Goal: Check status: Check status

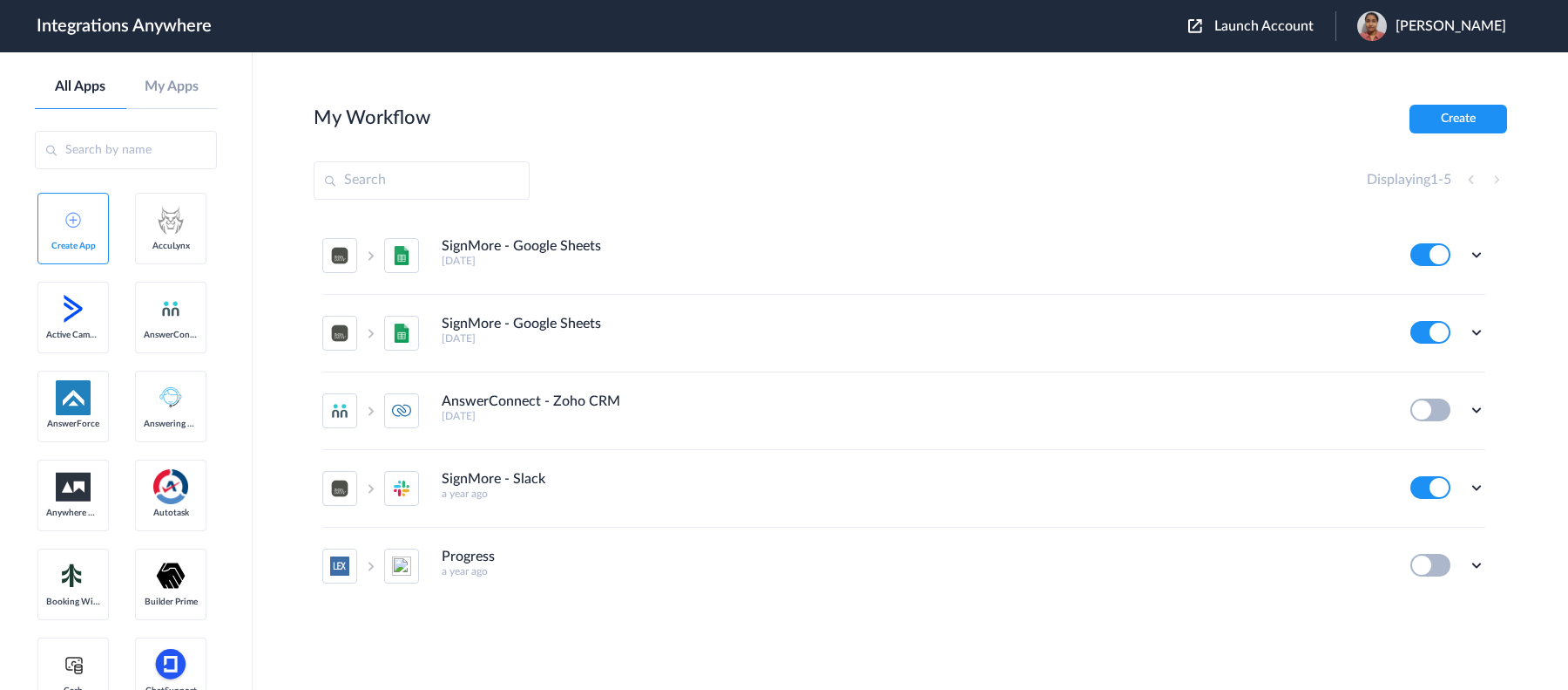
click at [1214, 24] on span "Launch Account" at bounding box center [1263, 26] width 99 height 14
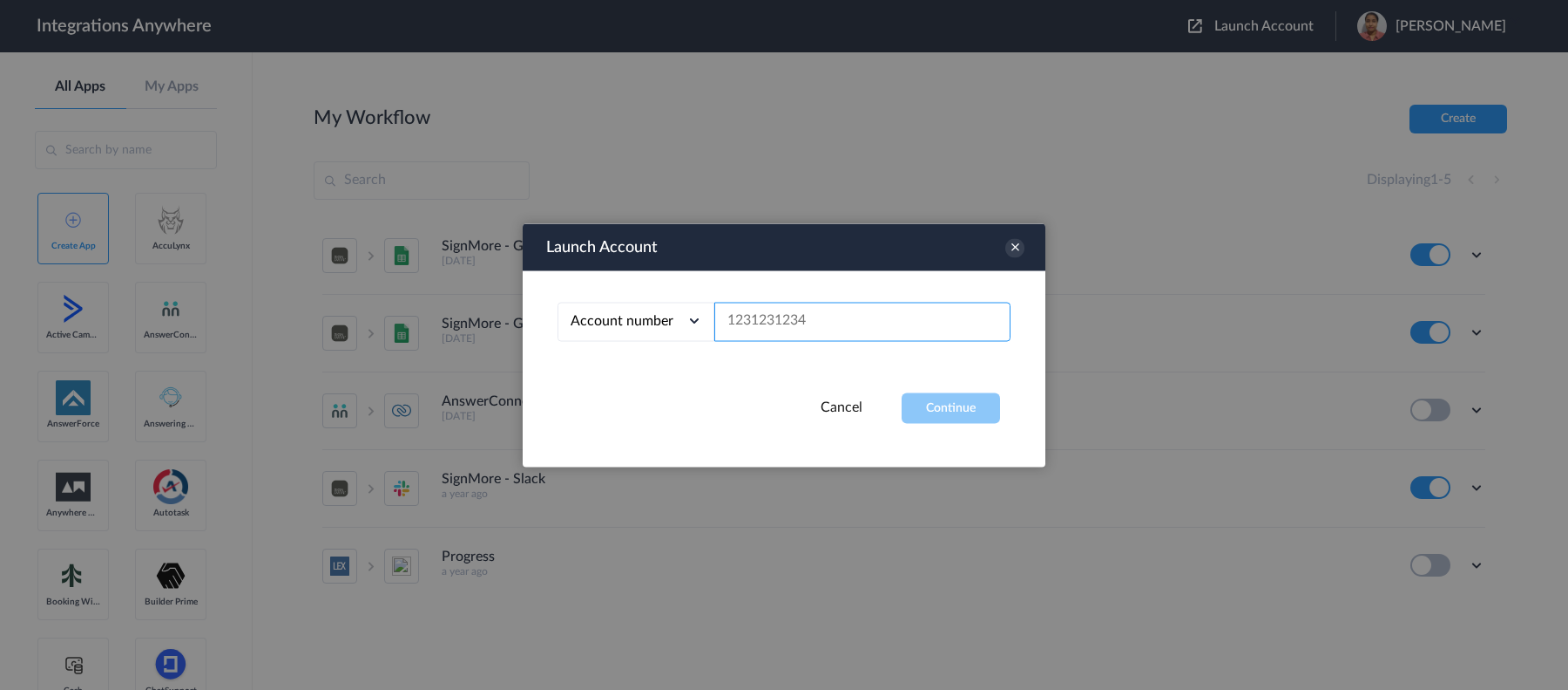
click at [828, 334] on input "text" at bounding box center [863, 321] width 296 height 39
paste input "1210005298"
type input "1210005298"
click at [954, 411] on button "Continue" at bounding box center [951, 408] width 98 height 31
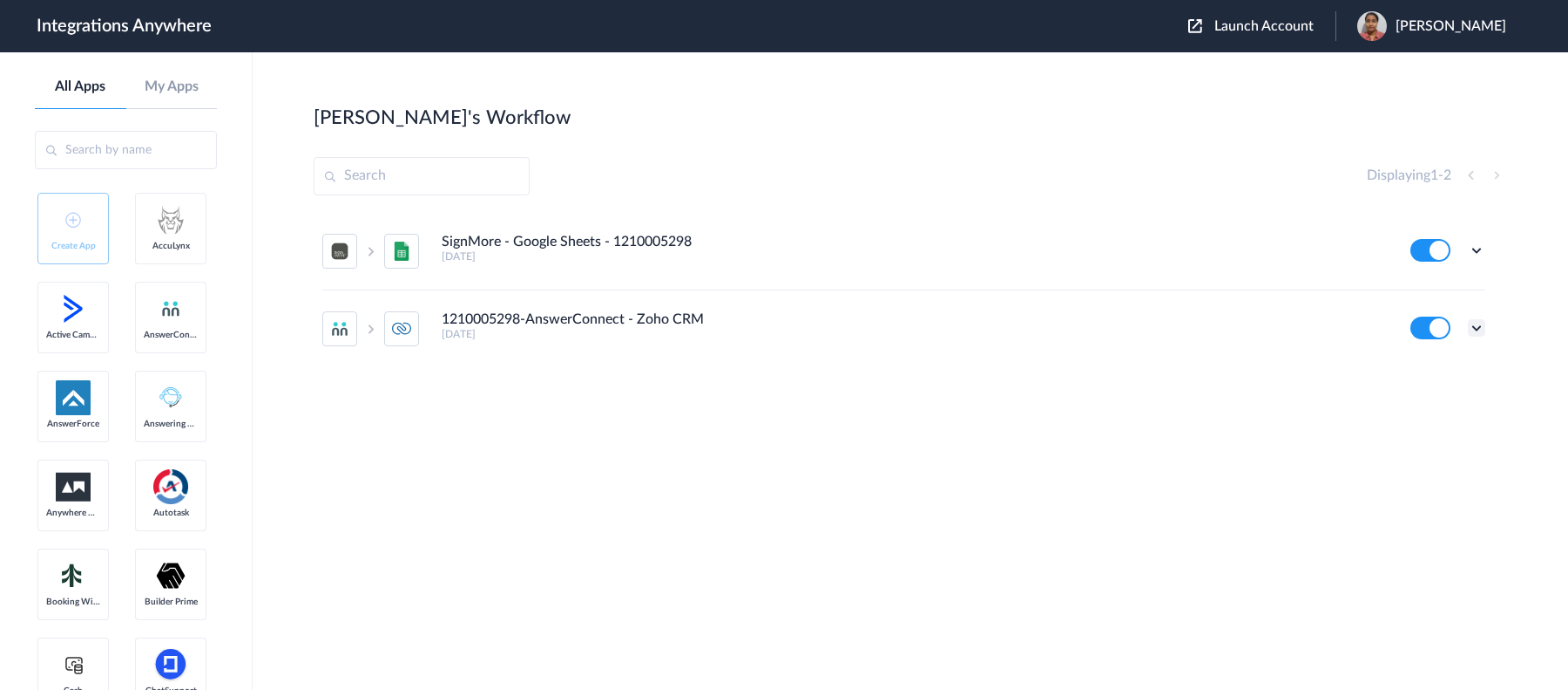
click at [1253, 327] on icon at bounding box center [1476, 328] width 18 height 18
click at [1253, 394] on link "Task history" at bounding box center [1427, 399] width 83 height 12
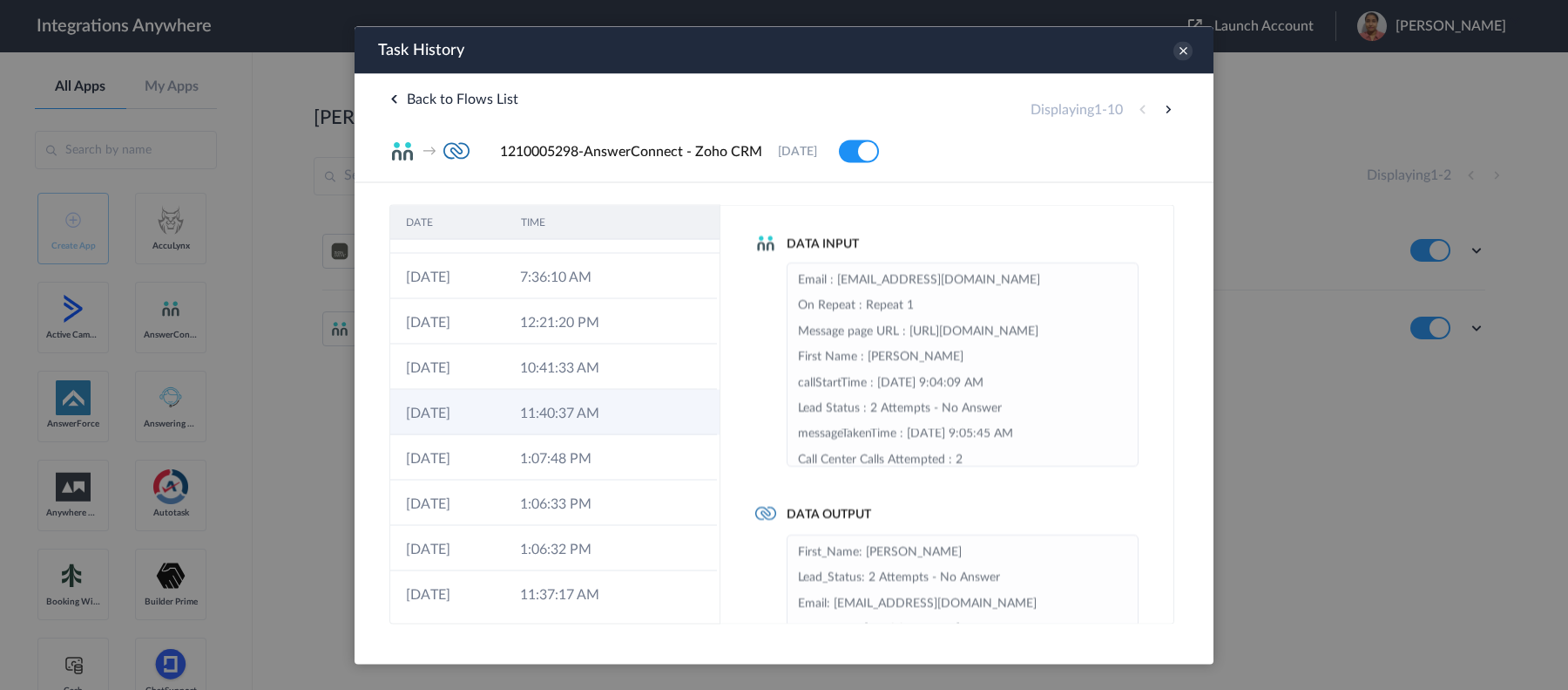
scroll to position [82, 0]
click at [1172, 101] on button at bounding box center [1168, 108] width 21 height 21
click at [1165, 107] on button at bounding box center [1168, 108] width 21 height 21
click at [1166, 112] on button at bounding box center [1168, 108] width 21 height 21
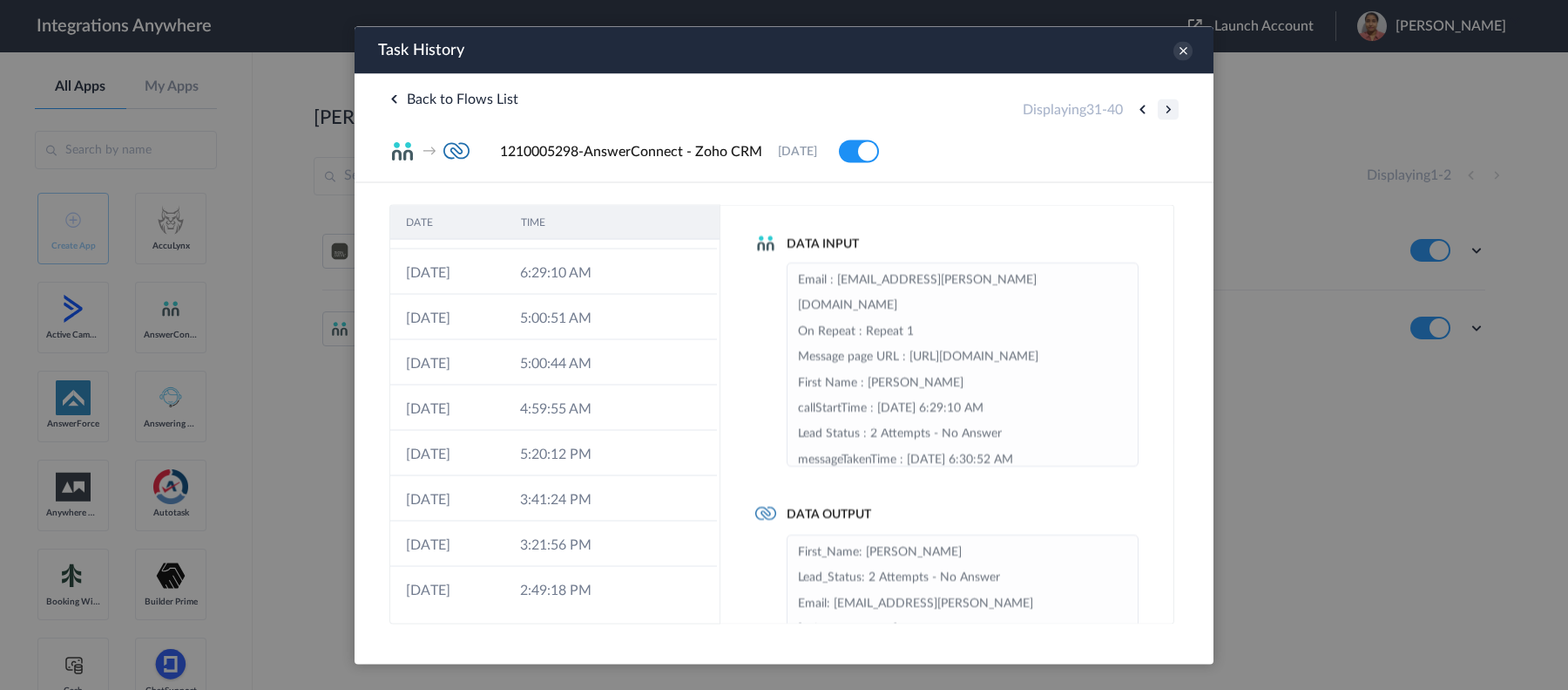
click at [1166, 112] on button at bounding box center [1168, 108] width 21 height 21
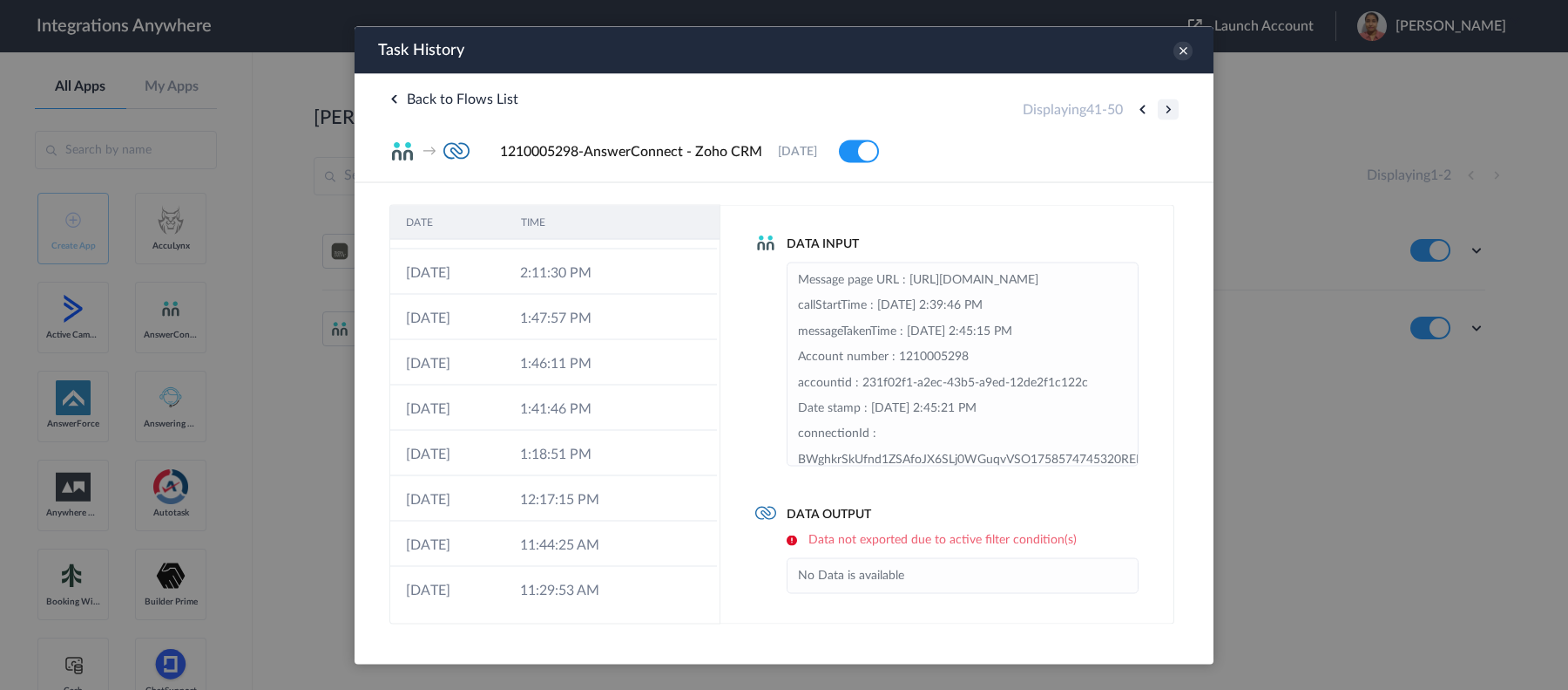
click at [1168, 111] on button at bounding box center [1168, 108] width 21 height 21
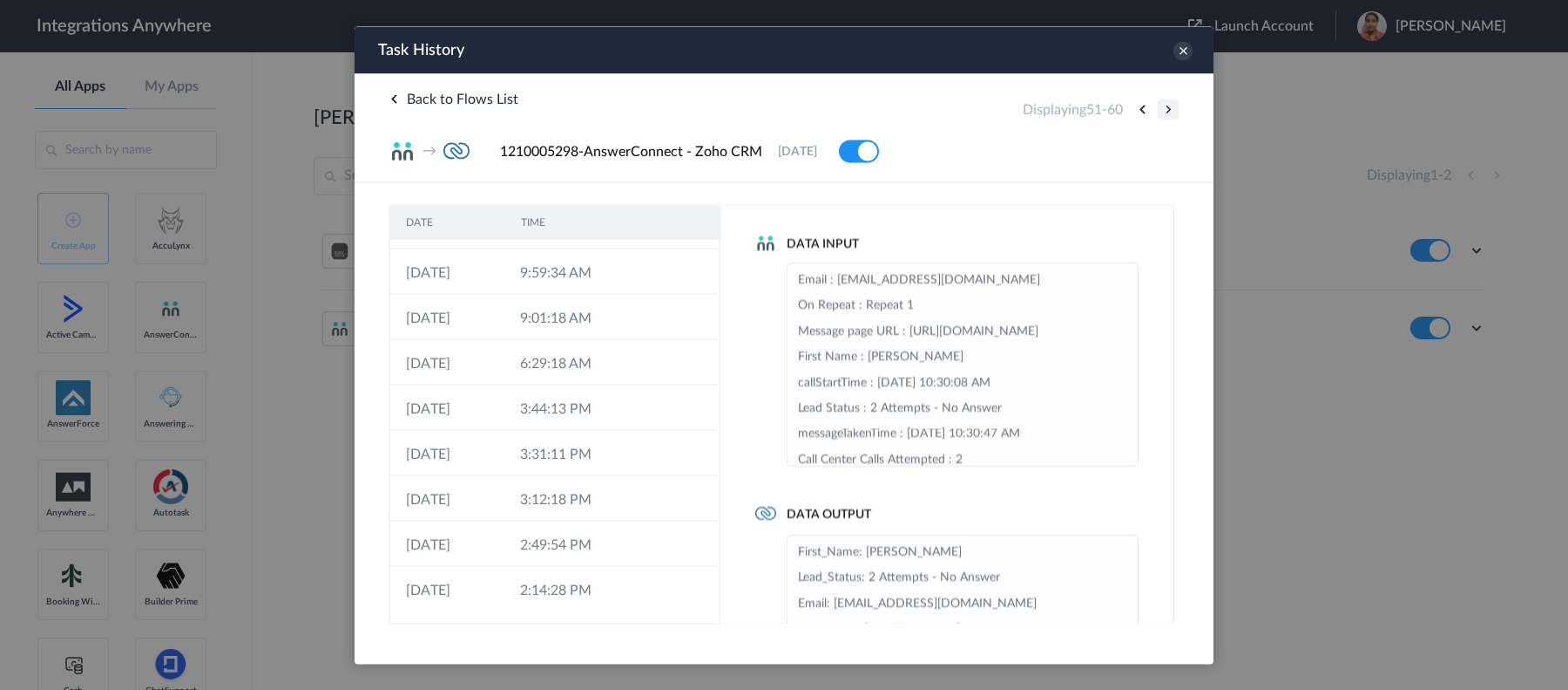
click at [1168, 111] on button at bounding box center [1168, 108] width 21 height 21
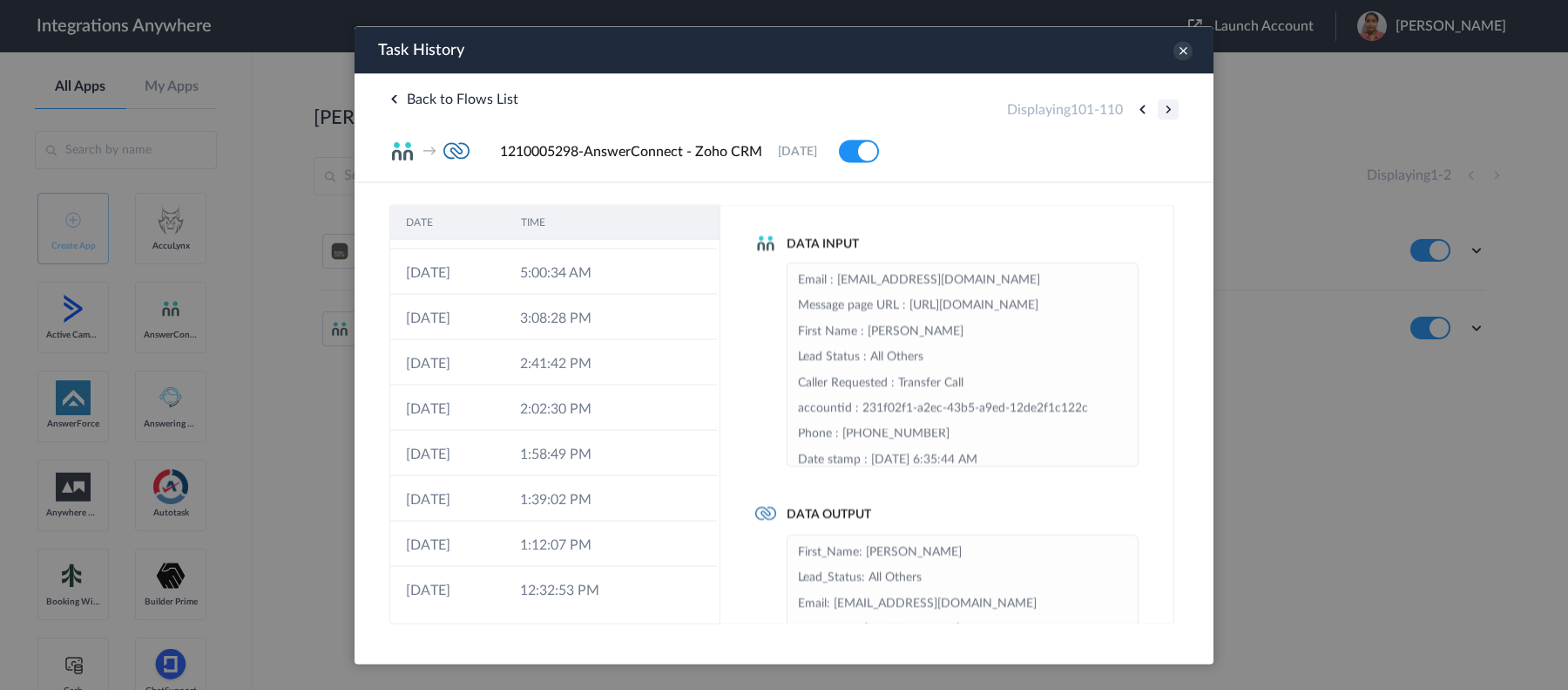
click at [1168, 111] on button at bounding box center [1168, 108] width 21 height 21
click at [1168, 116] on button at bounding box center [1168, 108] width 21 height 21
drag, startPoint x: 1523, startPoint y: 142, endPoint x: 1167, endPoint y: 116, distance: 356.9
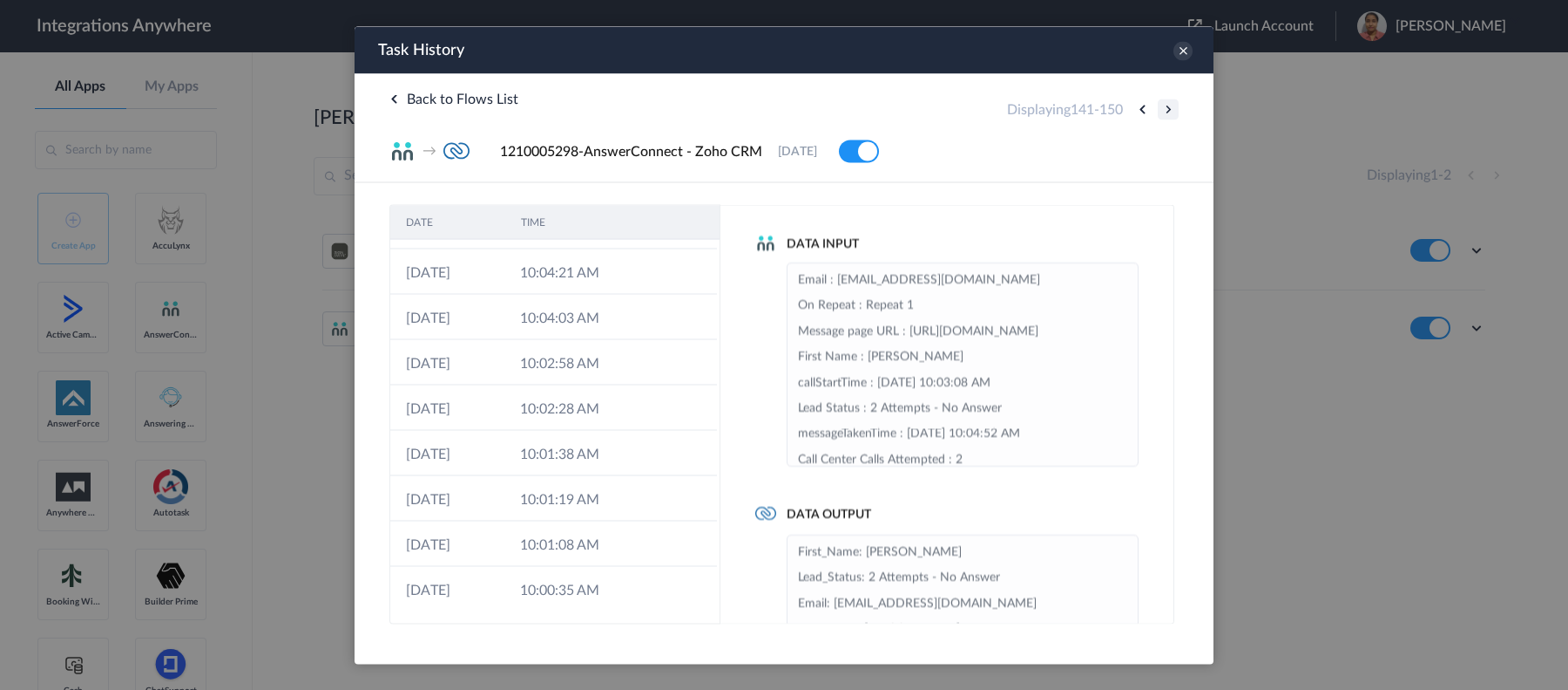
click at [1167, 116] on button at bounding box center [1168, 108] width 21 height 21
click at [1164, 114] on button at bounding box center [1168, 108] width 21 height 21
click at [1165, 108] on button at bounding box center [1168, 108] width 21 height 21
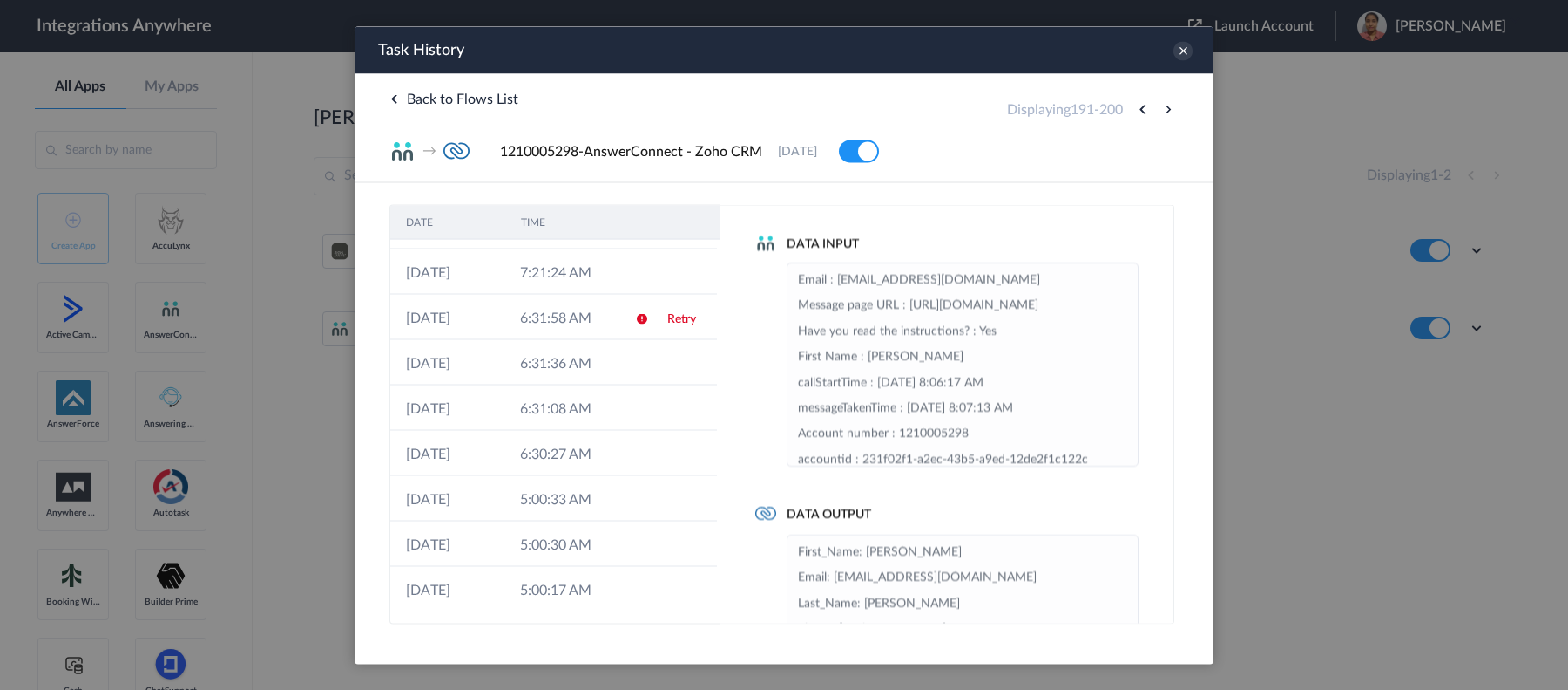
click at [1165, 108] on button at bounding box center [1168, 108] width 21 height 21
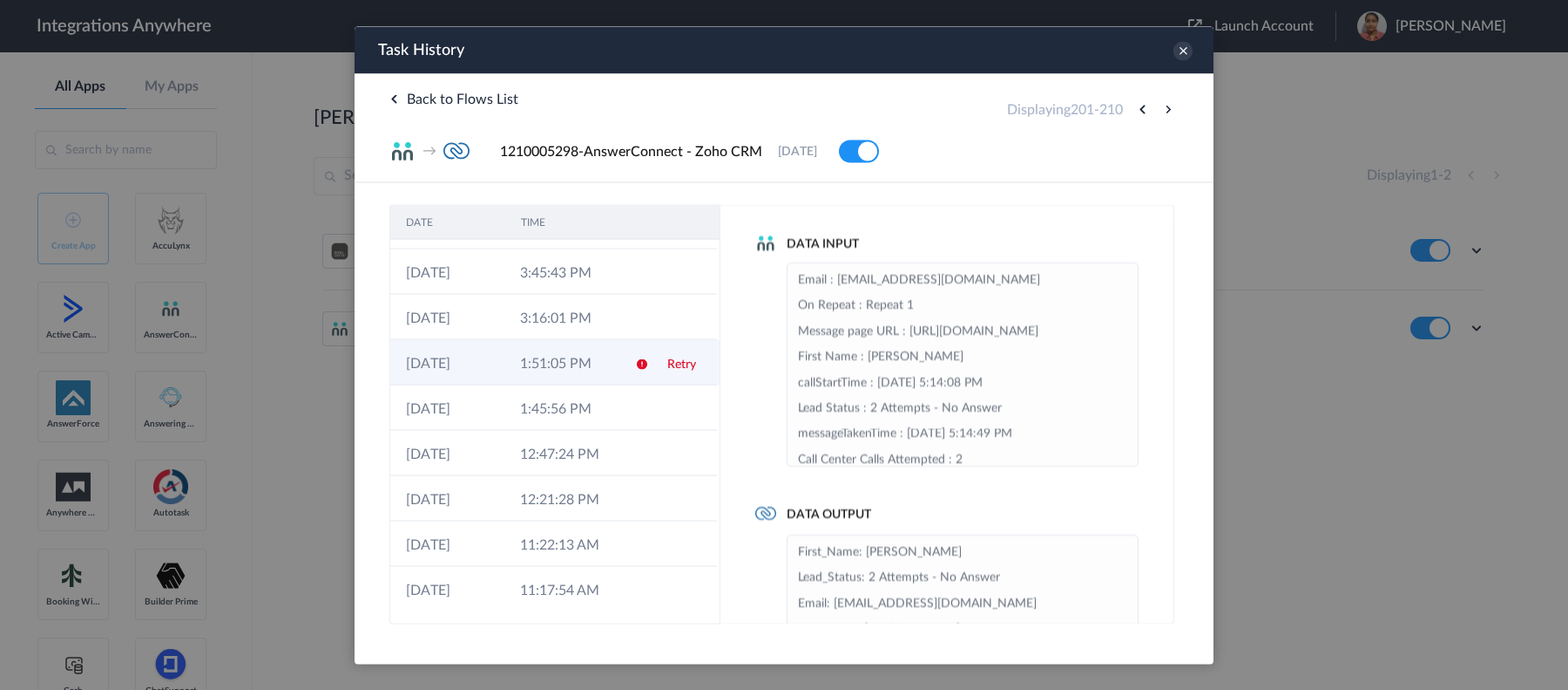
click at [504, 365] on td "1:51:05 PM" at bounding box center [561, 361] width 114 height 45
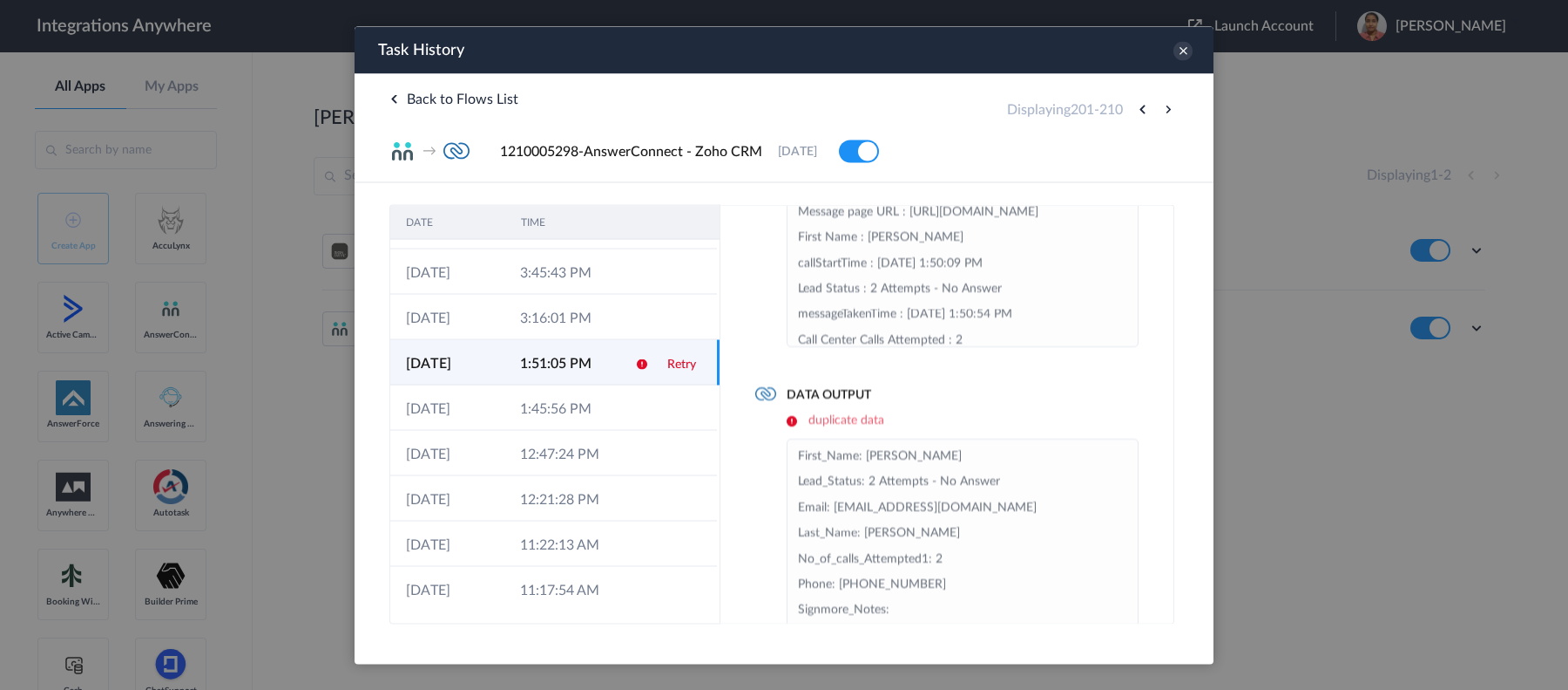
scroll to position [135, 0]
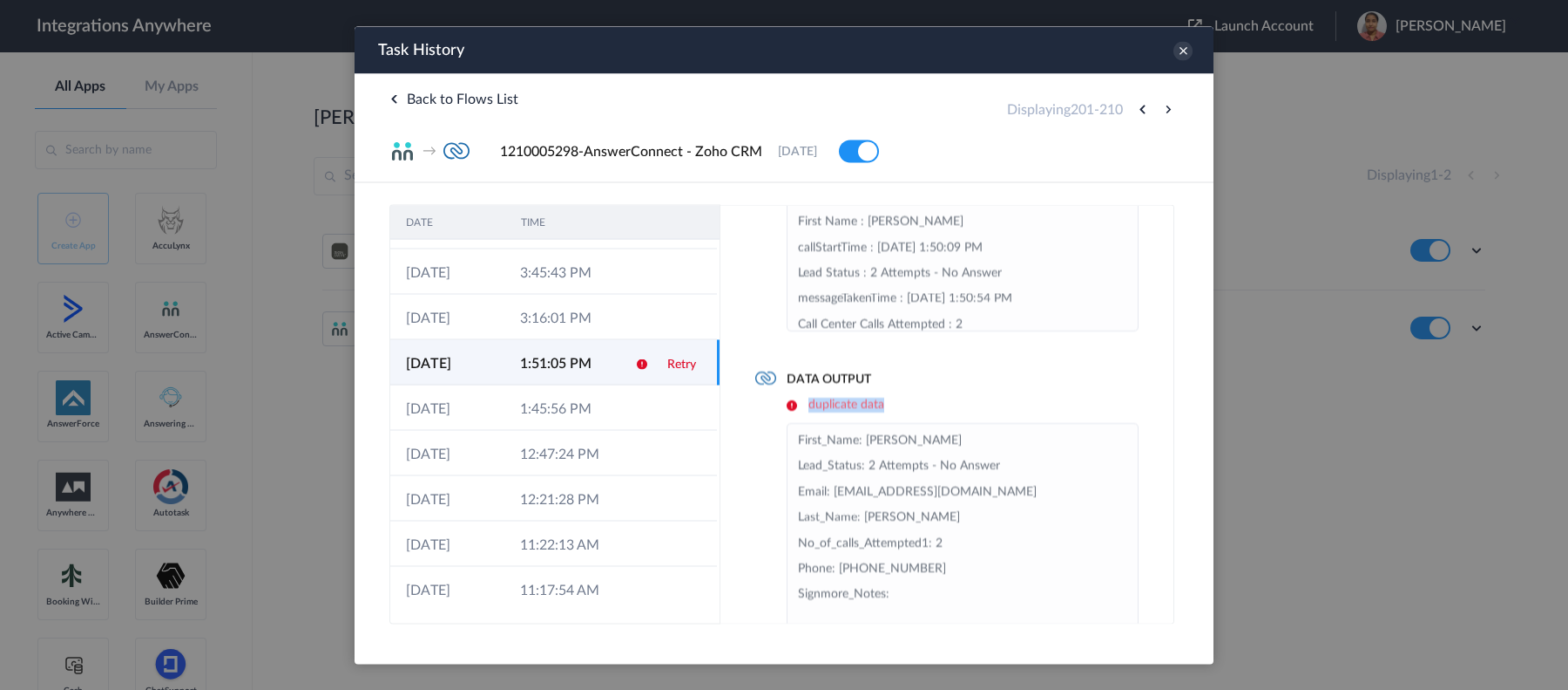
drag, startPoint x: 898, startPoint y: 402, endPoint x: 809, endPoint y: 398, distance: 89.1
click at [809, 398] on h6 "duplicate data" at bounding box center [963, 404] width 352 height 15
copy h6 "duplicate data"
